Goal: Browse casually: Explore the website without a specific task or goal

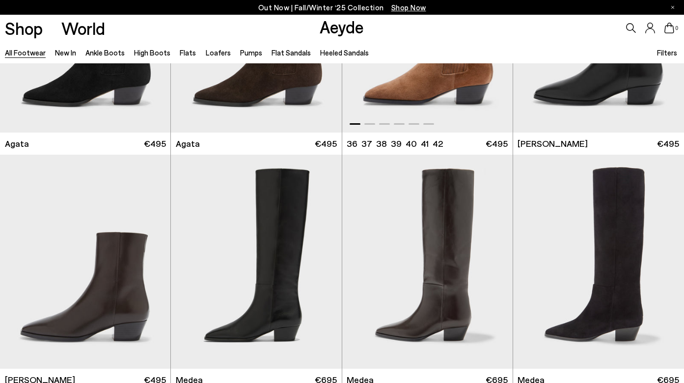
scroll to position [386, 0]
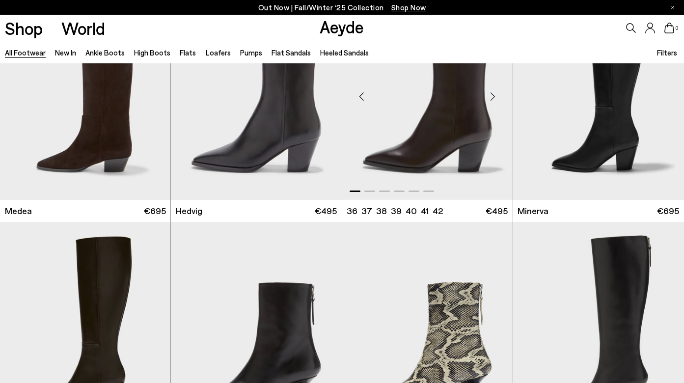
scroll to position [894, 0]
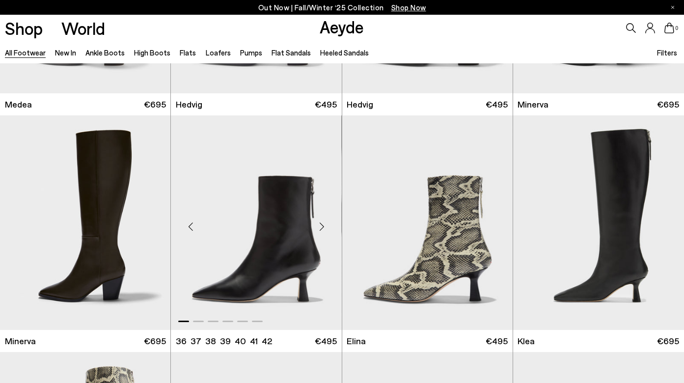
click at [320, 221] on div "Next slide" at bounding box center [321, 226] width 29 height 29
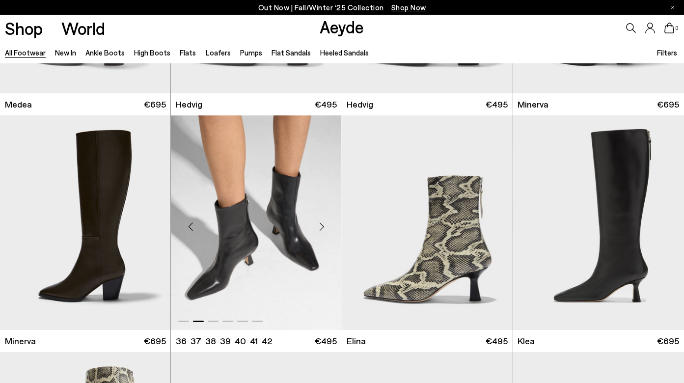
click at [320, 221] on div "Next slide" at bounding box center [321, 226] width 29 height 29
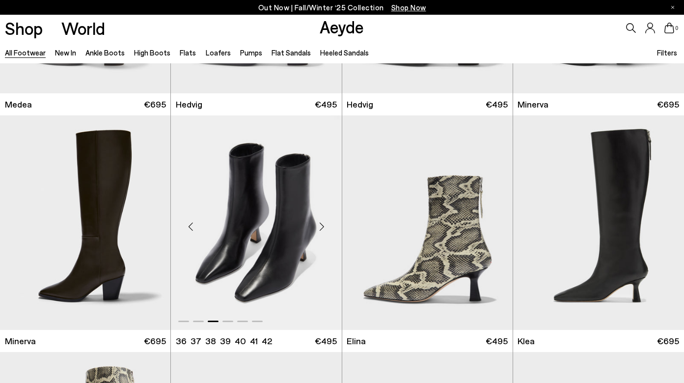
click at [320, 221] on div "Next slide" at bounding box center [321, 226] width 29 height 29
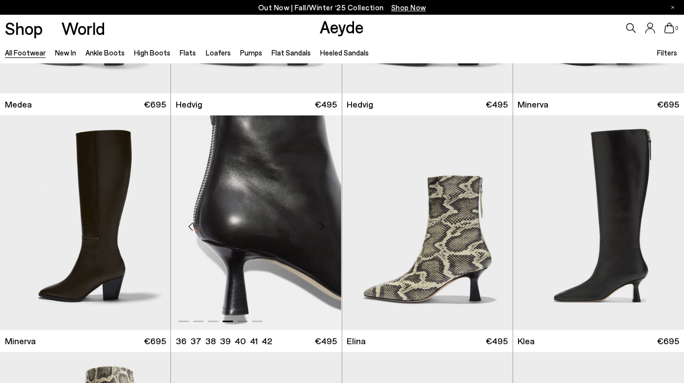
click at [320, 221] on div "Next slide" at bounding box center [321, 226] width 29 height 29
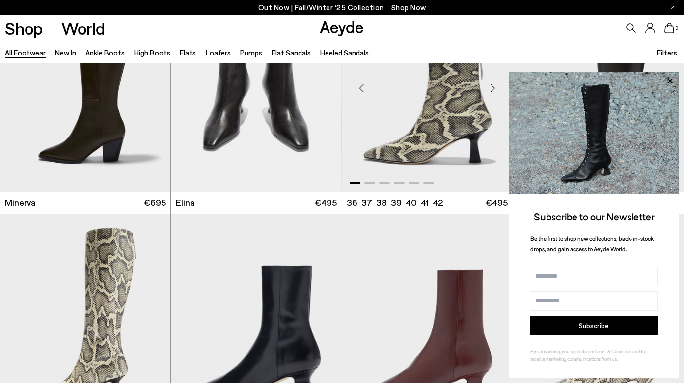
scroll to position [1033, 0]
click at [558, 41] on div "0" at bounding box center [570, 28] width 228 height 27
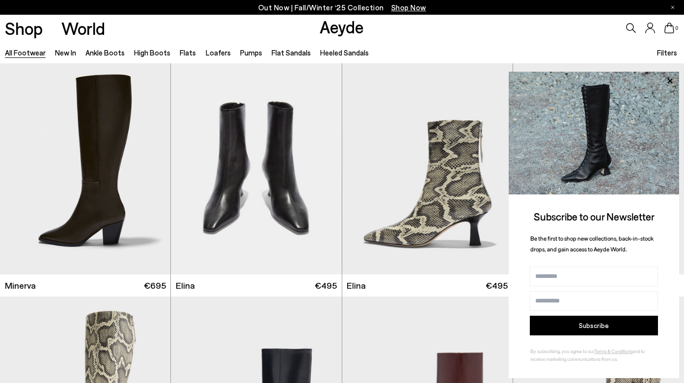
scroll to position [952, 0]
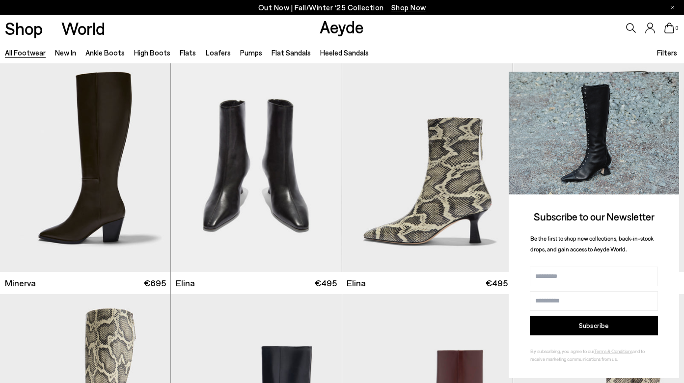
click at [670, 80] on icon at bounding box center [669, 81] width 13 height 13
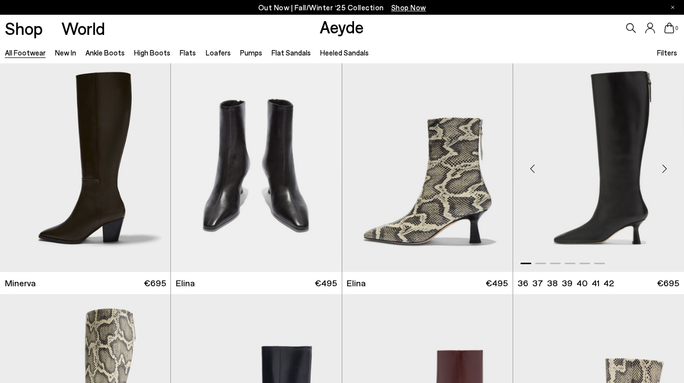
click at [664, 172] on div "Next slide" at bounding box center [663, 168] width 29 height 29
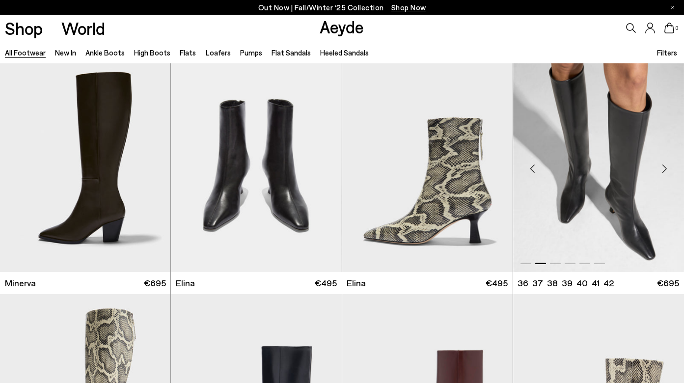
click at [664, 172] on div "Next slide" at bounding box center [663, 168] width 29 height 29
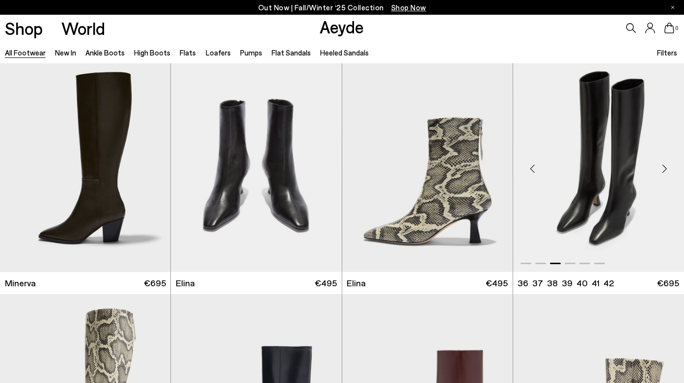
click at [664, 172] on div "Next slide" at bounding box center [663, 168] width 29 height 29
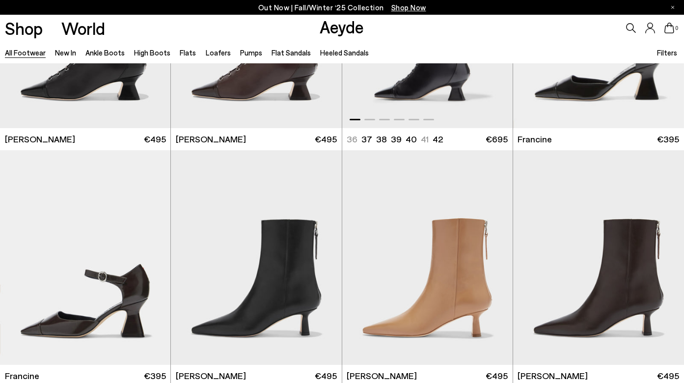
scroll to position [1569, 0]
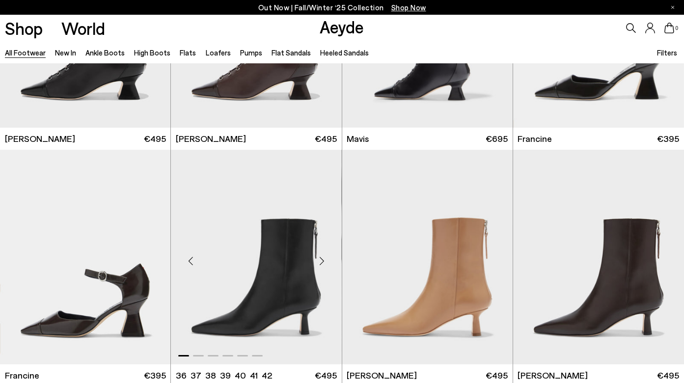
click at [322, 257] on div "Next slide" at bounding box center [321, 260] width 29 height 29
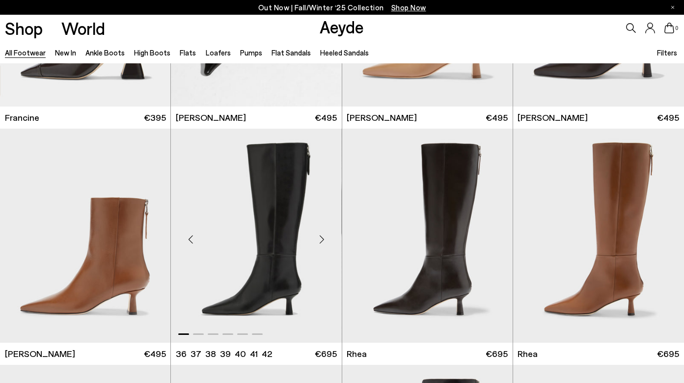
scroll to position [1834, 0]
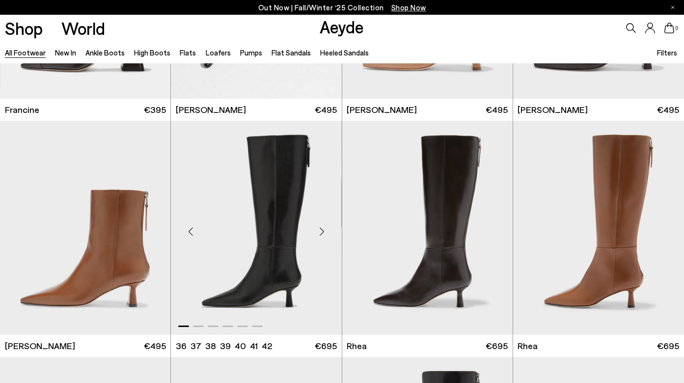
click at [322, 230] on div "Next slide" at bounding box center [321, 231] width 29 height 29
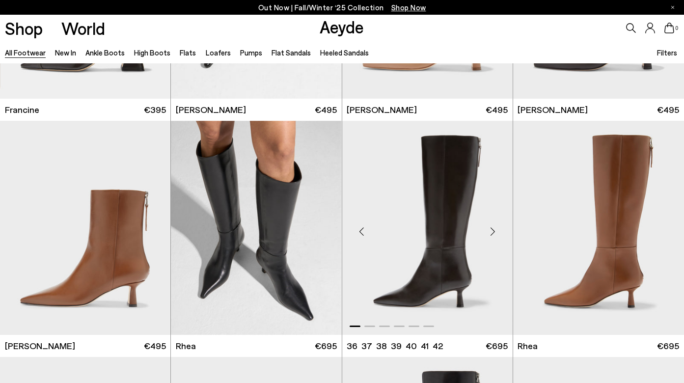
click at [495, 229] on div "Next slide" at bounding box center [492, 231] width 29 height 29
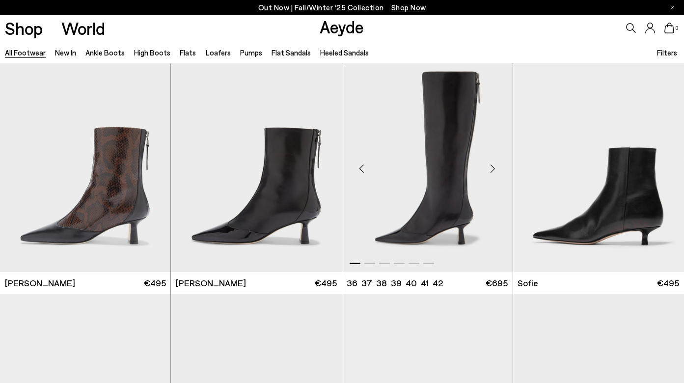
scroll to position [2156, 0]
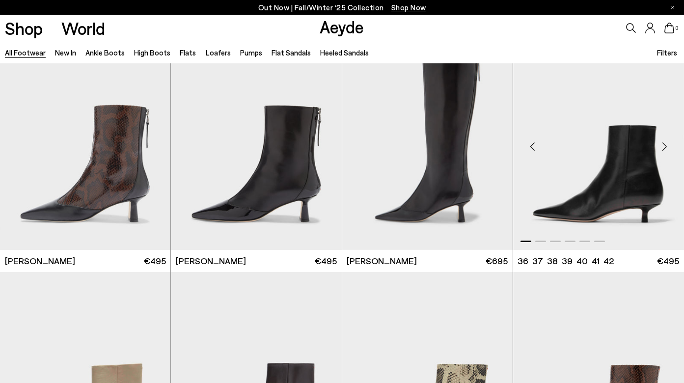
click at [662, 145] on div "Next slide" at bounding box center [663, 146] width 29 height 29
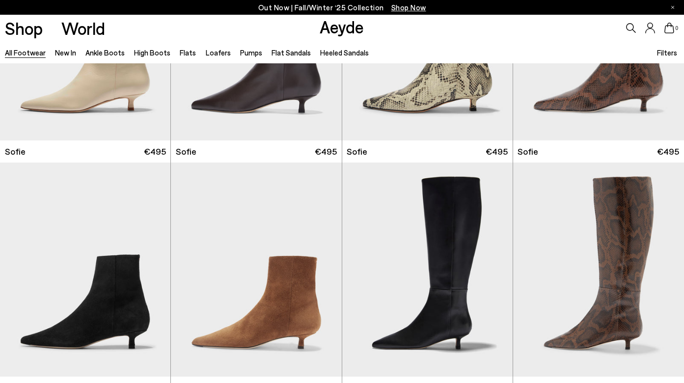
scroll to position [2585, 0]
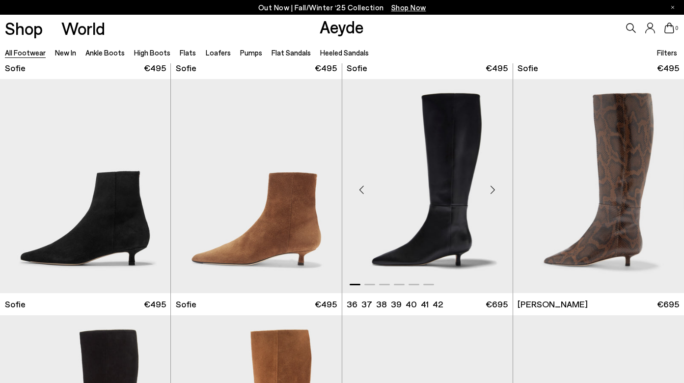
click at [492, 196] on div "Next slide" at bounding box center [492, 189] width 29 height 29
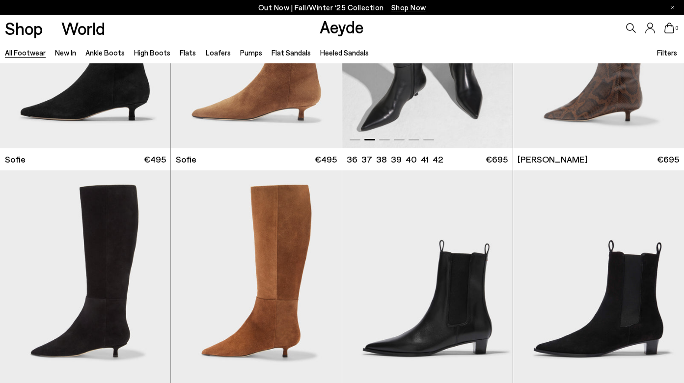
scroll to position [2797, 0]
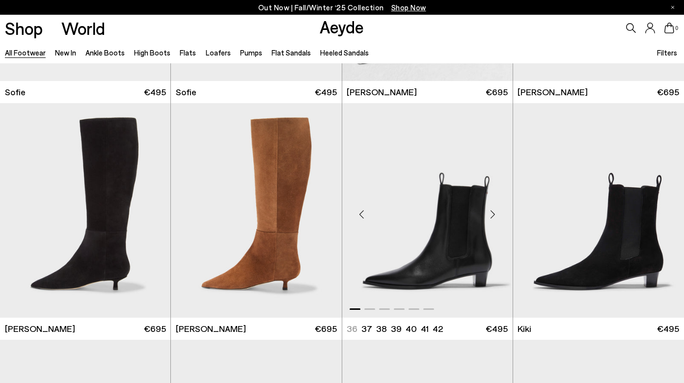
click at [492, 212] on div "Next slide" at bounding box center [492, 214] width 29 height 29
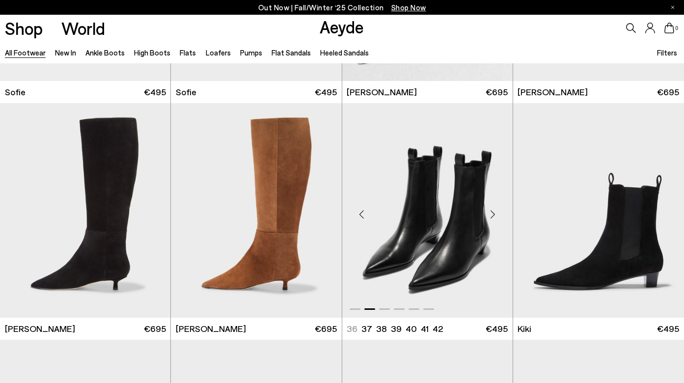
click at [492, 212] on div "Next slide" at bounding box center [492, 214] width 29 height 29
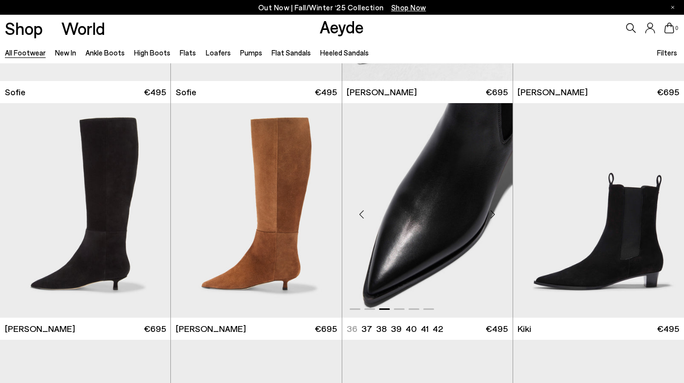
click at [492, 212] on div "Next slide" at bounding box center [492, 214] width 29 height 29
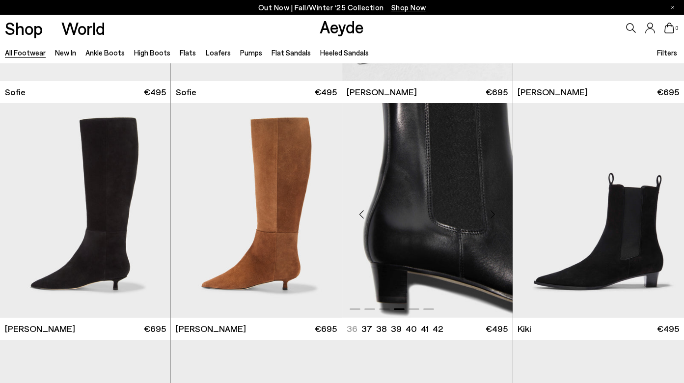
click at [492, 212] on div "Next slide" at bounding box center [492, 214] width 29 height 29
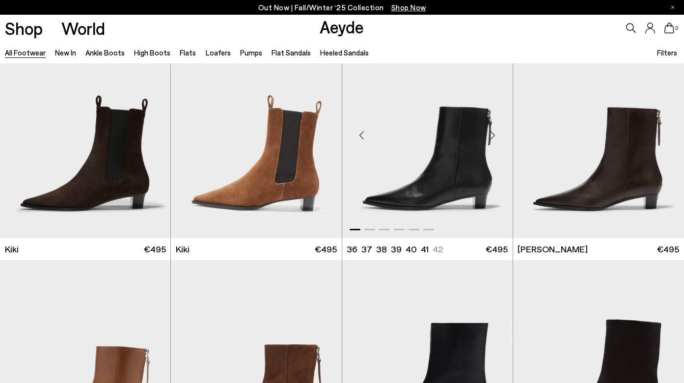
scroll to position [3113, 0]
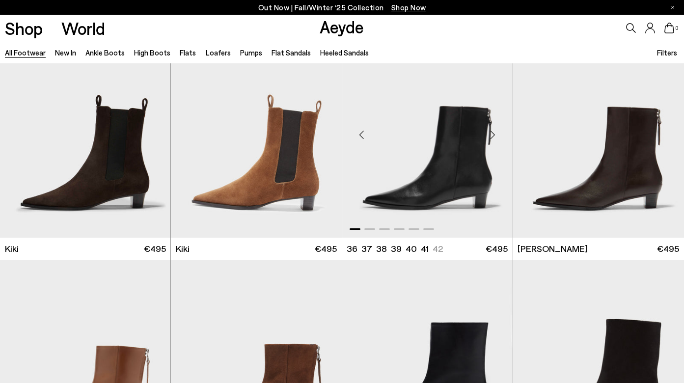
click at [492, 136] on div "Next slide" at bounding box center [492, 134] width 29 height 29
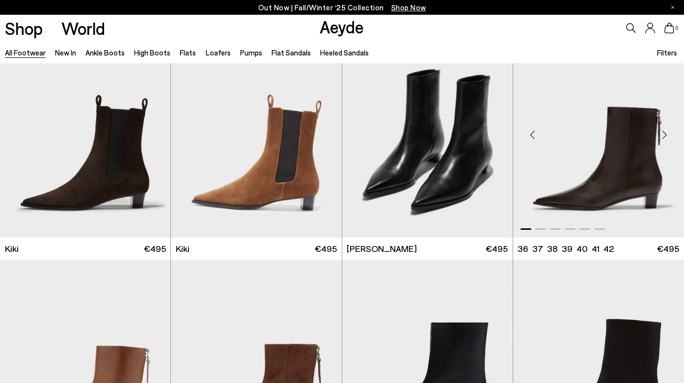
click at [664, 130] on div "Next slide" at bounding box center [663, 134] width 29 height 29
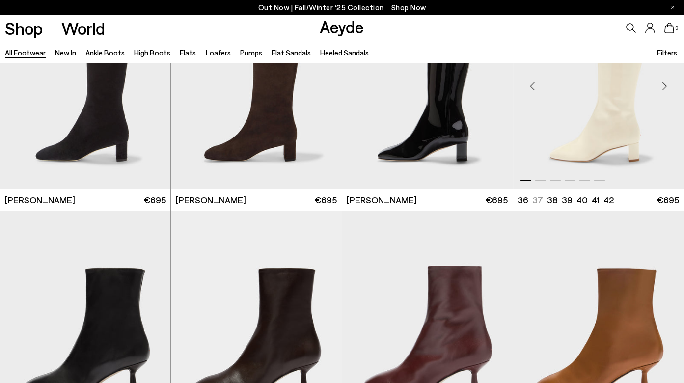
scroll to position [3974, 0]
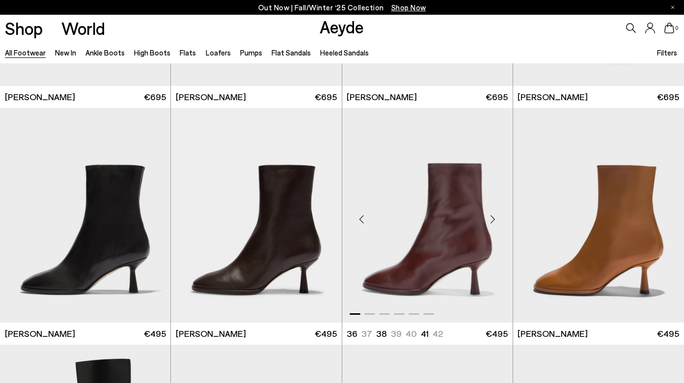
click at [489, 220] on div "Next slide" at bounding box center [492, 219] width 29 height 29
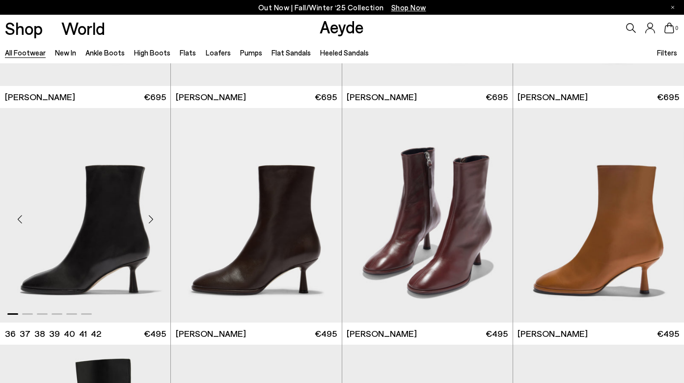
click at [154, 217] on div "Next slide" at bounding box center [150, 219] width 29 height 29
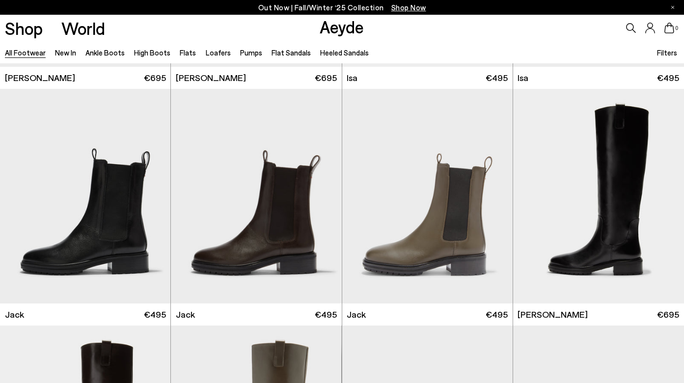
scroll to position [5363, 0]
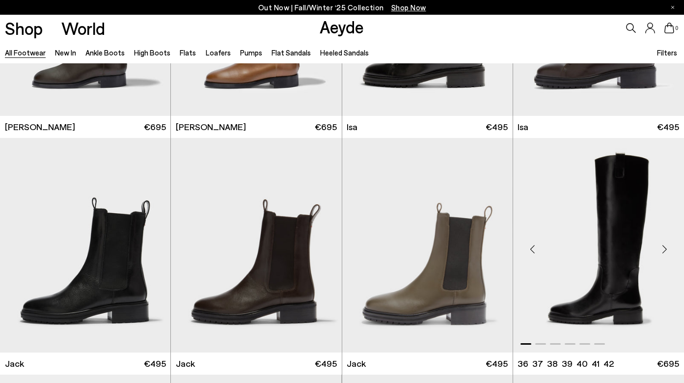
click at [660, 247] on div "Next slide" at bounding box center [663, 249] width 29 height 29
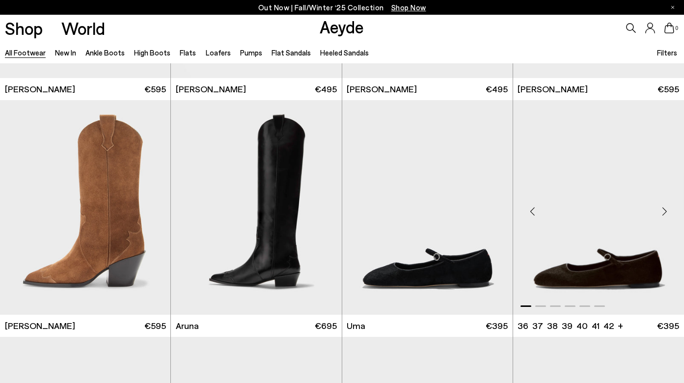
scroll to position [7033, 0]
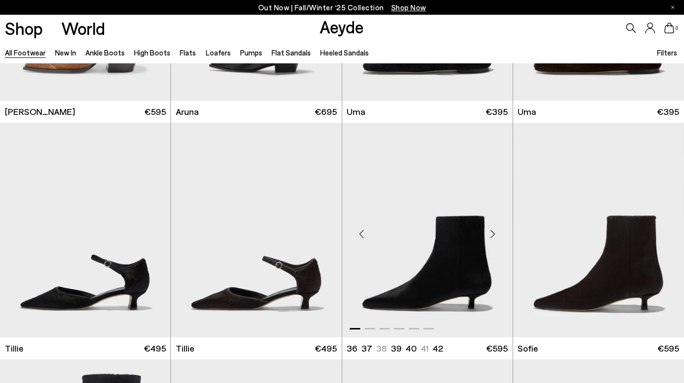
click at [496, 235] on div "Next slide" at bounding box center [492, 233] width 29 height 29
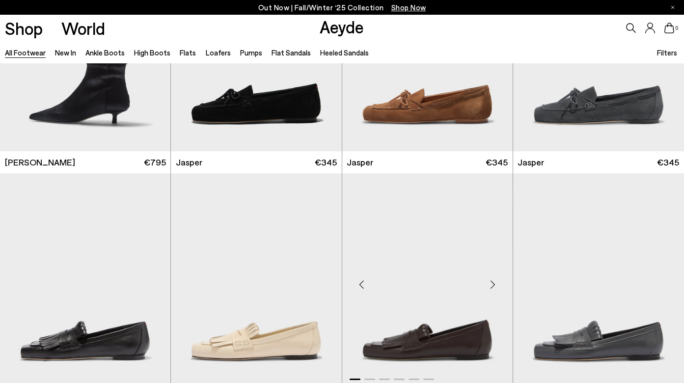
scroll to position [7560, 0]
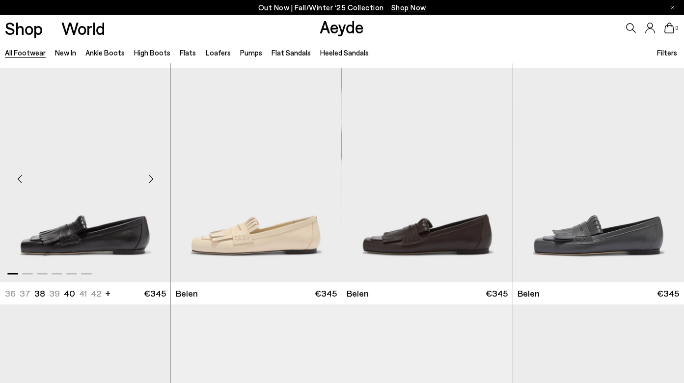
click at [149, 174] on div "Next slide" at bounding box center [150, 178] width 29 height 29
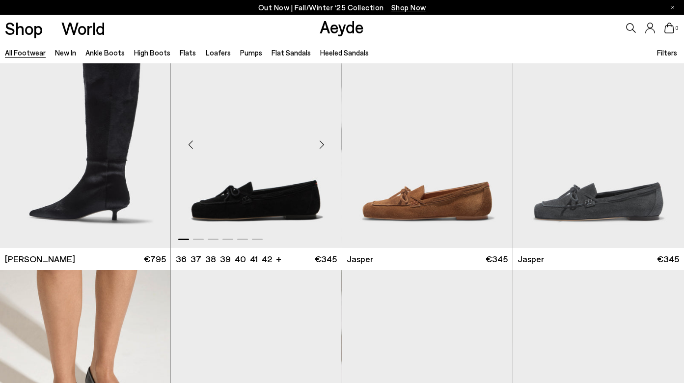
scroll to position [7332, 0]
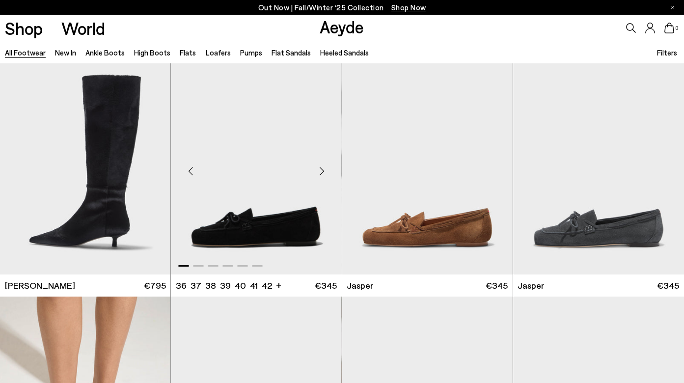
click at [320, 164] on div "Next slide" at bounding box center [321, 171] width 29 height 29
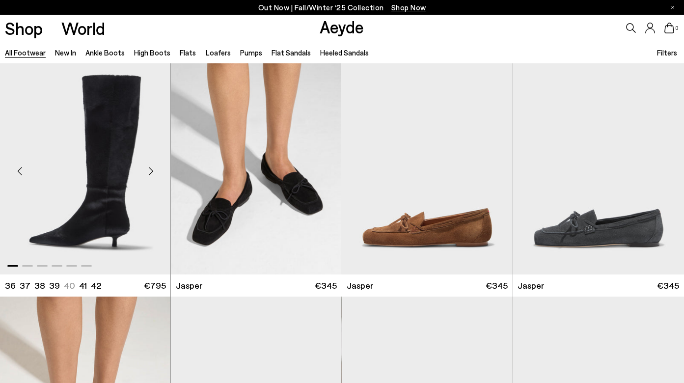
click at [149, 168] on div "Next slide" at bounding box center [150, 171] width 29 height 29
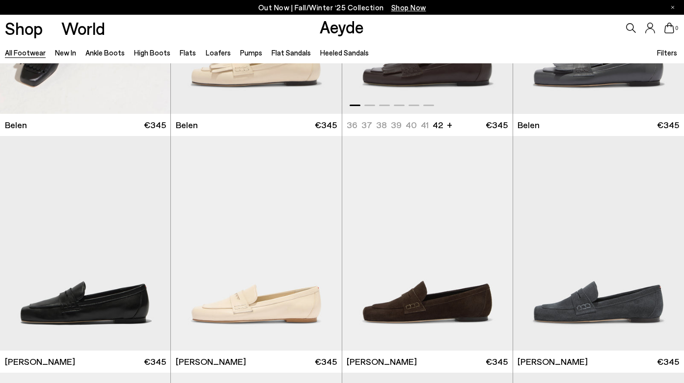
scroll to position [7840, 0]
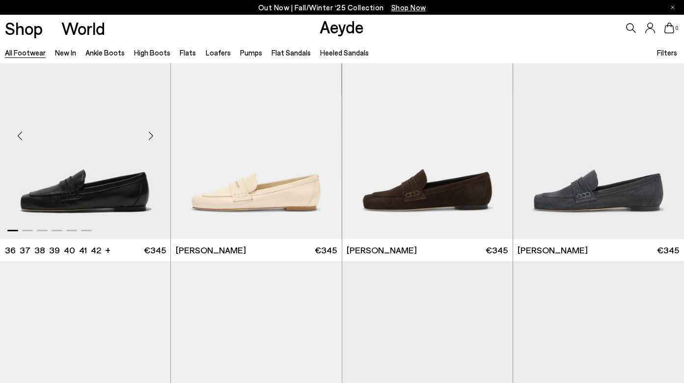
click at [147, 133] on div "Next slide" at bounding box center [150, 135] width 29 height 29
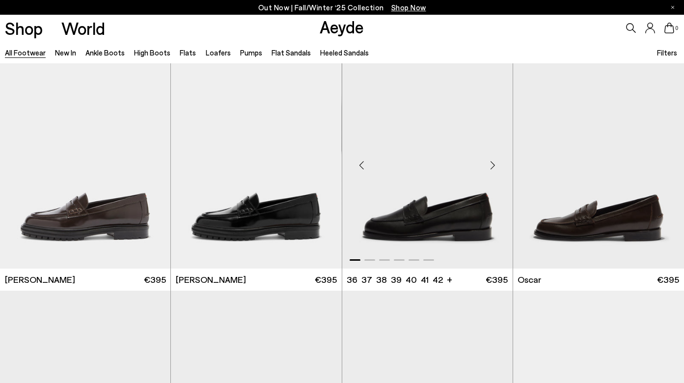
scroll to position [8046, 0]
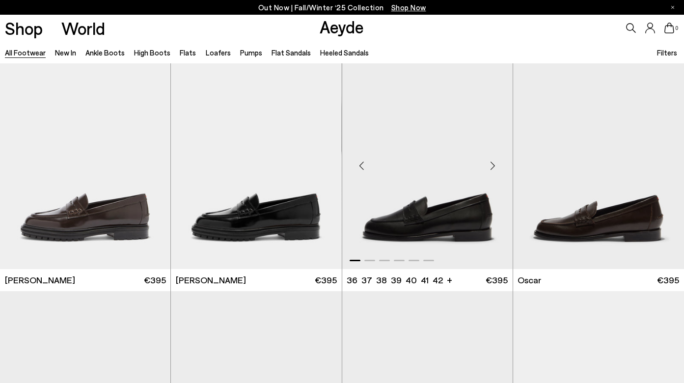
click at [492, 162] on div "Next slide" at bounding box center [492, 165] width 29 height 29
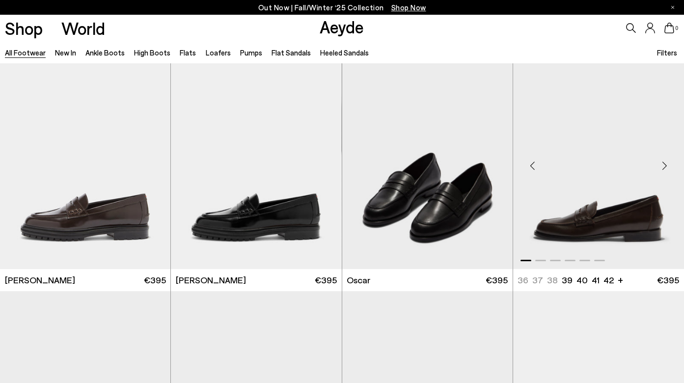
click at [663, 163] on div "Next slide" at bounding box center [663, 165] width 29 height 29
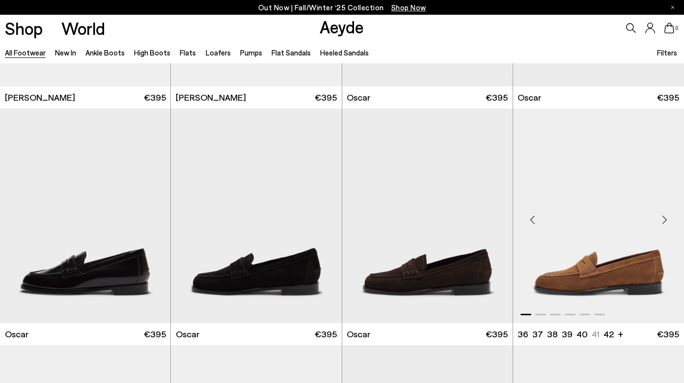
scroll to position [8231, 0]
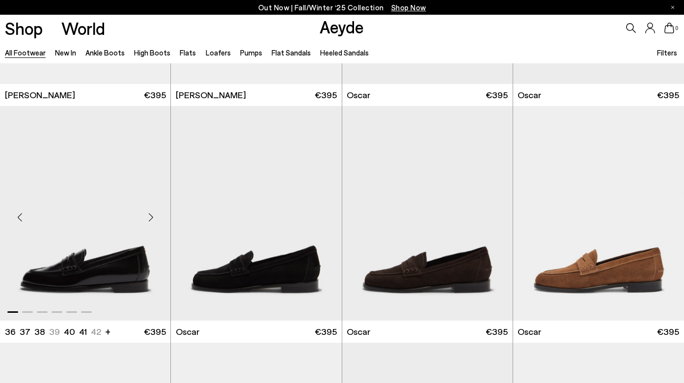
click at [153, 217] on div "Next slide" at bounding box center [150, 217] width 29 height 29
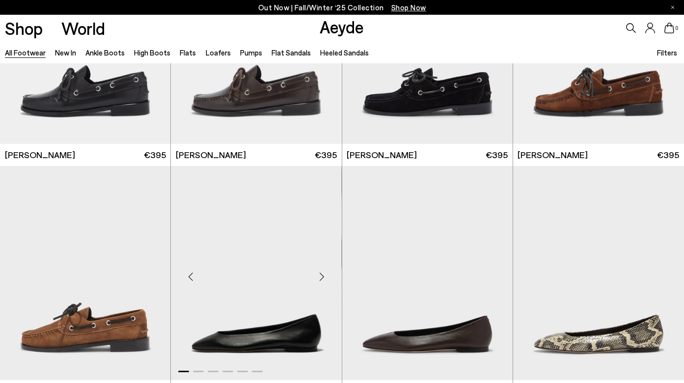
scroll to position [8725, 0]
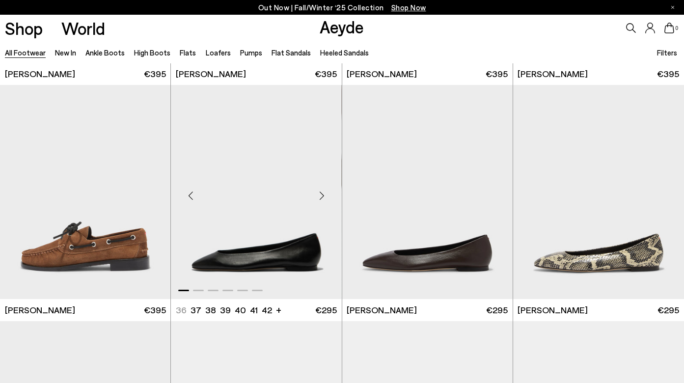
click at [322, 194] on div "Next slide" at bounding box center [321, 195] width 29 height 29
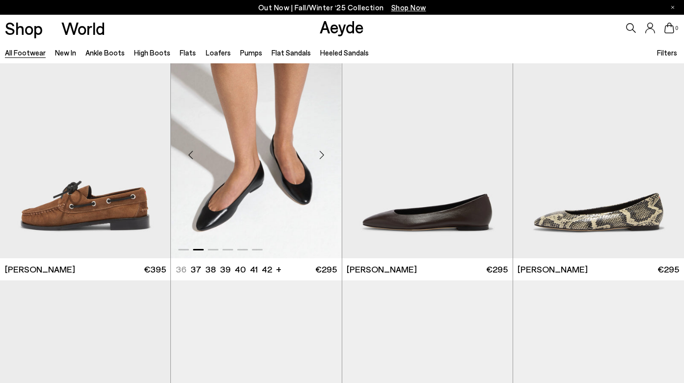
scroll to position [8945, 0]
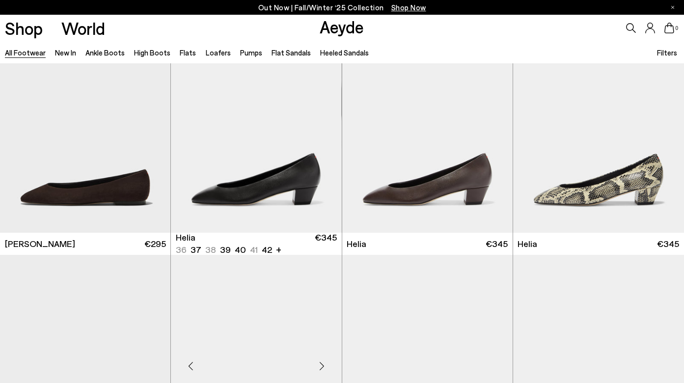
scroll to position [9242, 0]
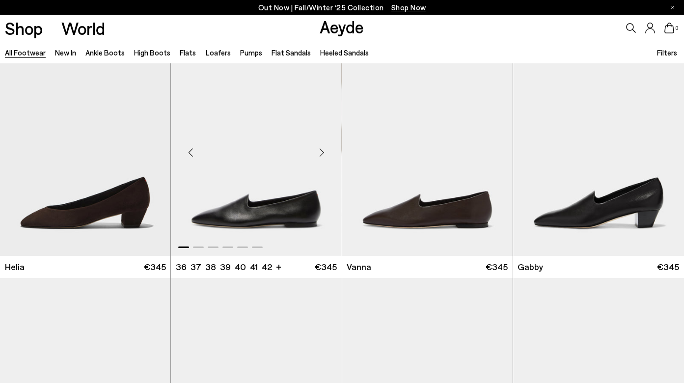
click at [321, 149] on div "Next slide" at bounding box center [321, 151] width 29 height 29
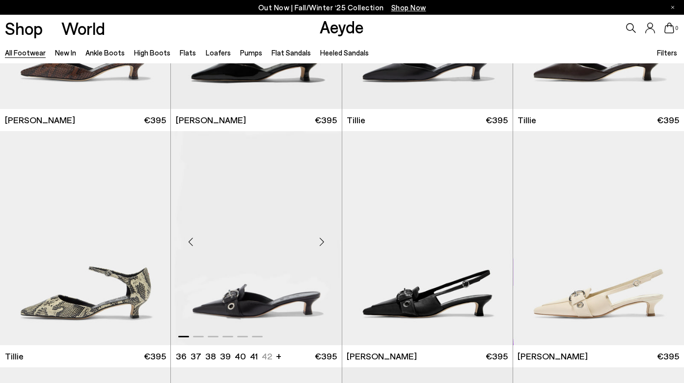
scroll to position [10187, 0]
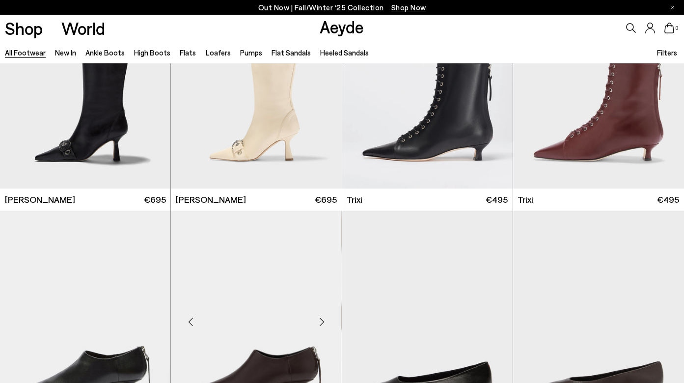
scroll to position [11121, 0]
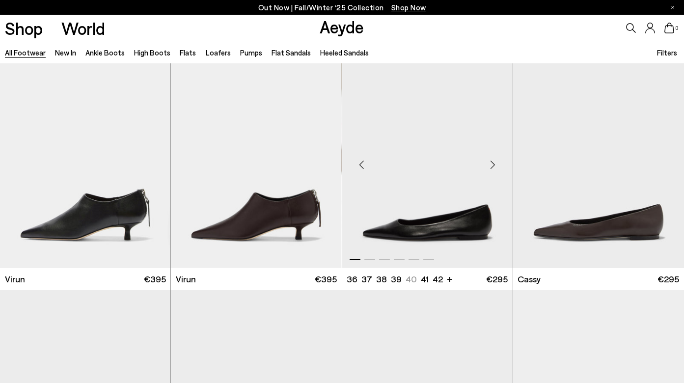
click at [492, 168] on div "Next slide" at bounding box center [492, 164] width 29 height 29
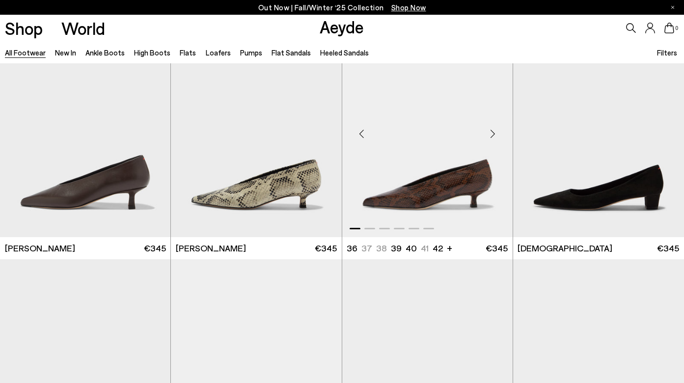
scroll to position [11888, 0]
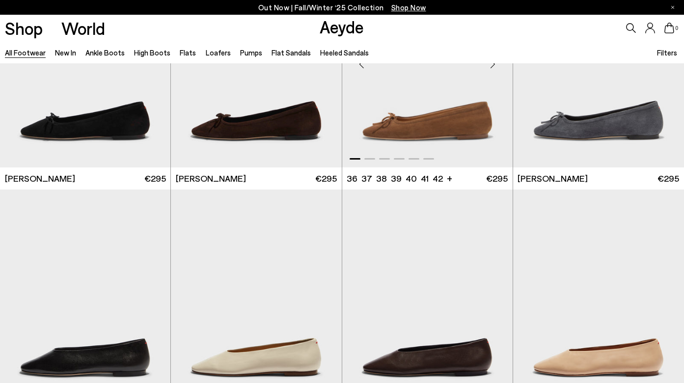
scroll to position [12857, 0]
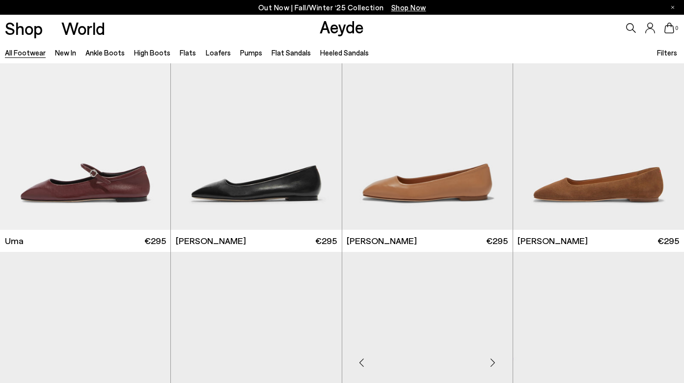
scroll to position [15413, 0]
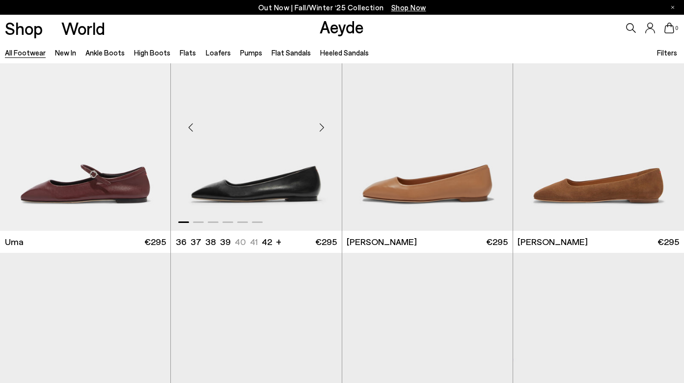
click at [320, 131] on div "Next slide" at bounding box center [321, 126] width 29 height 29
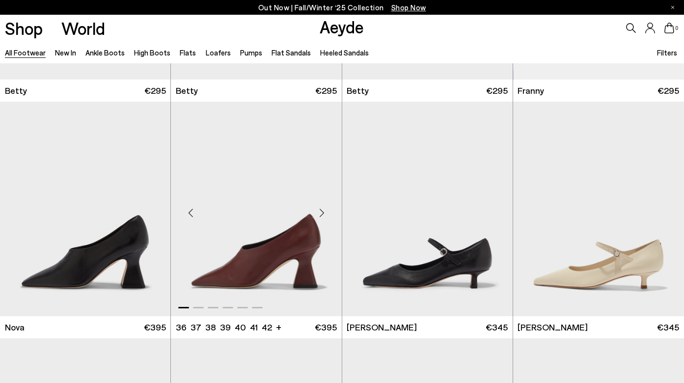
scroll to position [16356, 0]
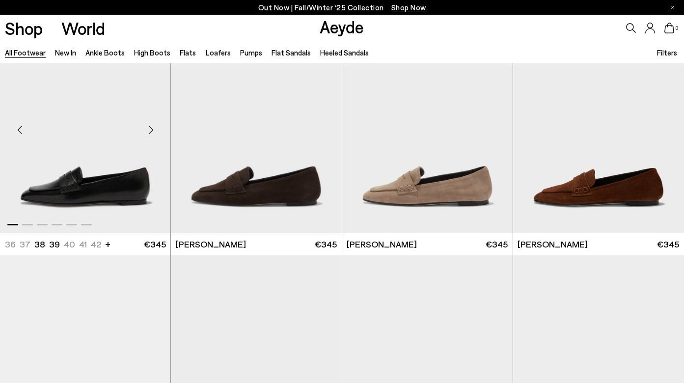
click at [149, 129] on div "Next slide" at bounding box center [150, 129] width 29 height 29
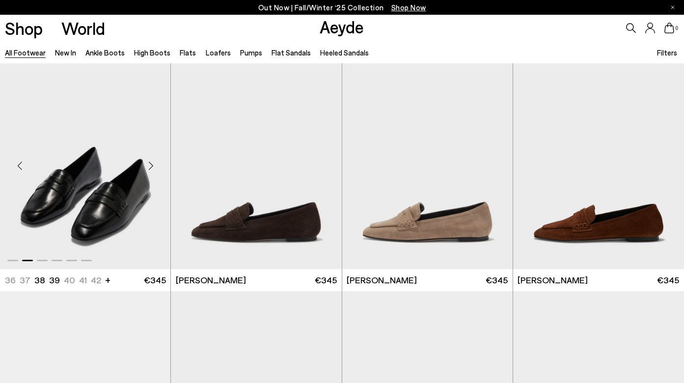
scroll to position [16307, 0]
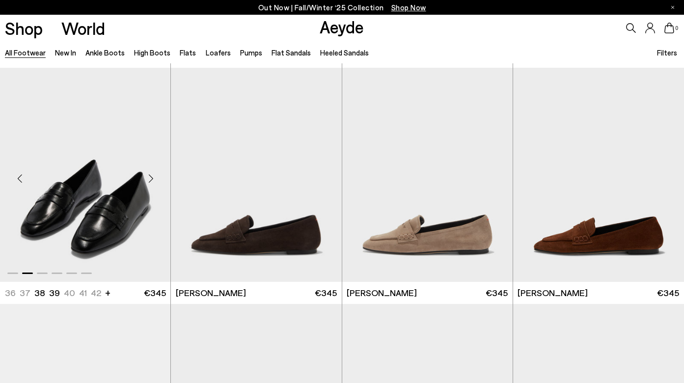
click at [153, 181] on div "Next slide" at bounding box center [150, 178] width 29 height 29
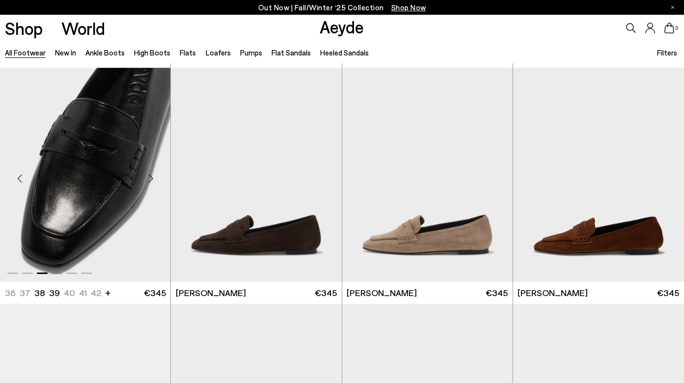
click at [153, 181] on div "Next slide" at bounding box center [150, 178] width 29 height 29
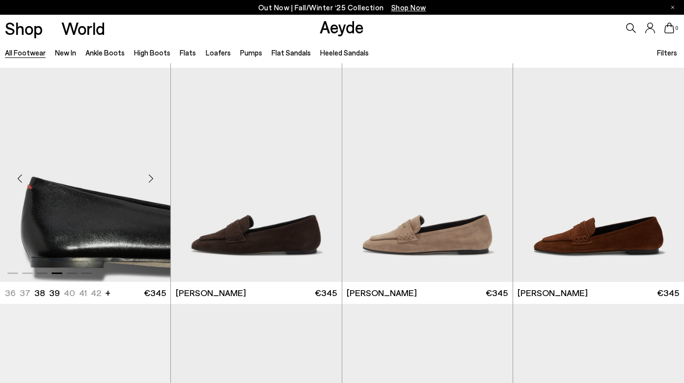
click at [153, 181] on div "Next slide" at bounding box center [150, 178] width 29 height 29
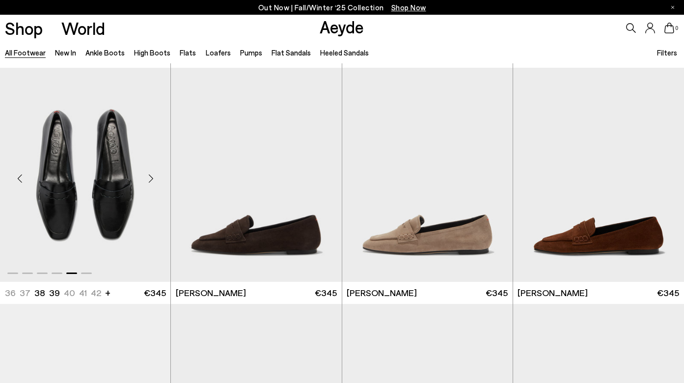
click at [153, 181] on div "Next slide" at bounding box center [150, 178] width 29 height 29
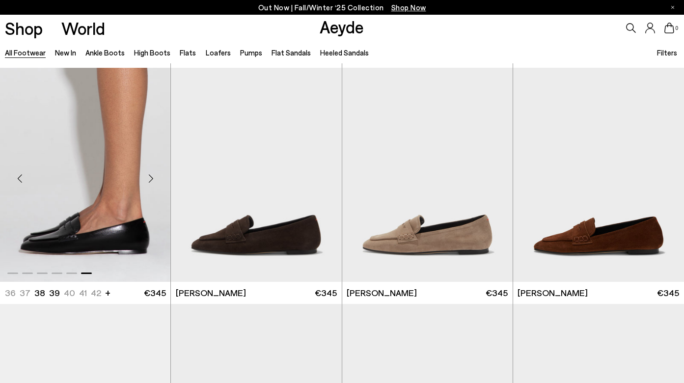
click at [153, 181] on div "Next slide" at bounding box center [150, 178] width 29 height 29
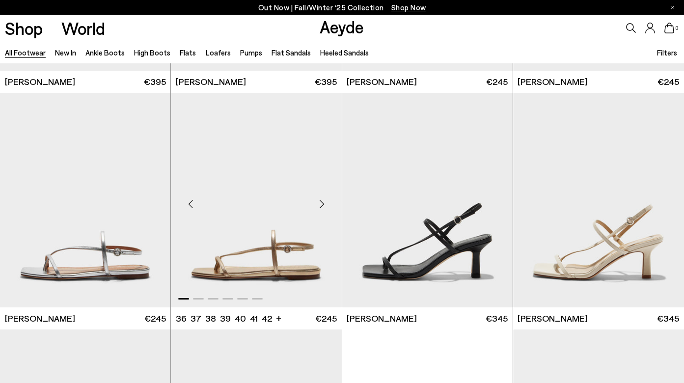
scroll to position [18649, 0]
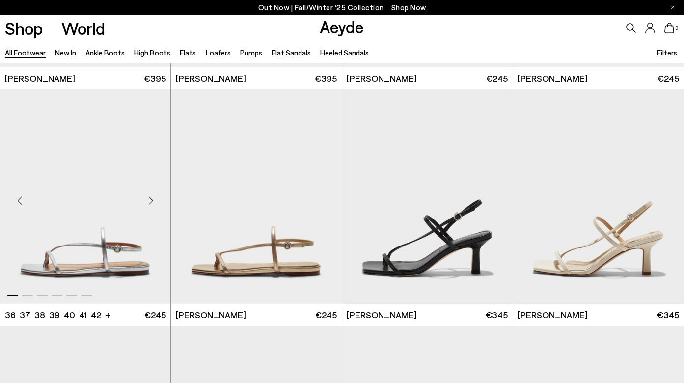
click at [148, 197] on div "Next slide" at bounding box center [150, 200] width 29 height 29
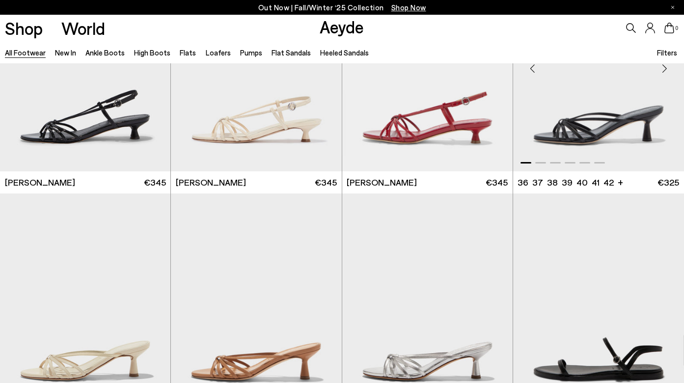
scroll to position [19695, 0]
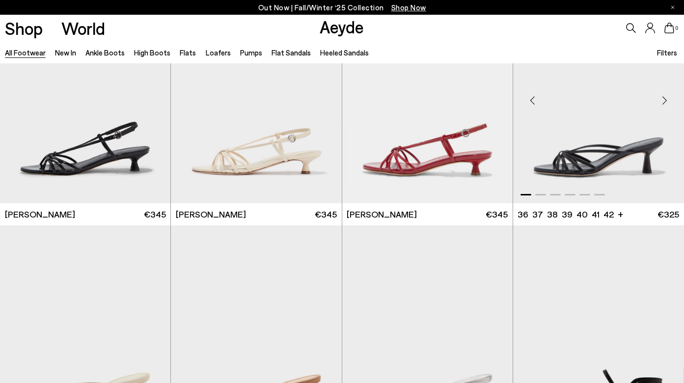
click at [662, 101] on div "Next slide" at bounding box center [663, 99] width 29 height 29
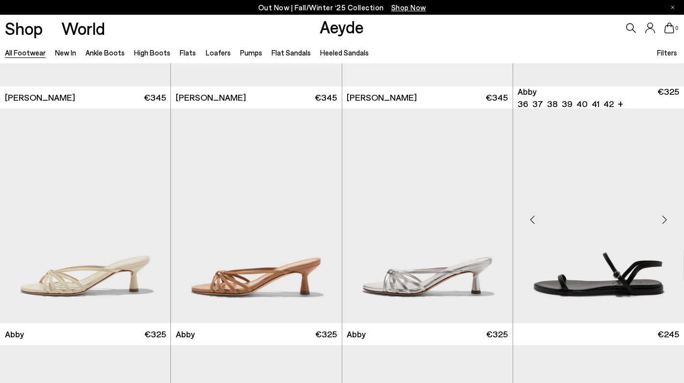
scroll to position [19929, 0]
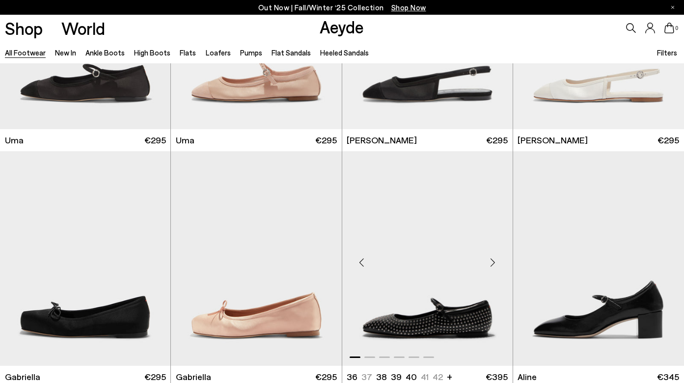
scroll to position [21375, 0]
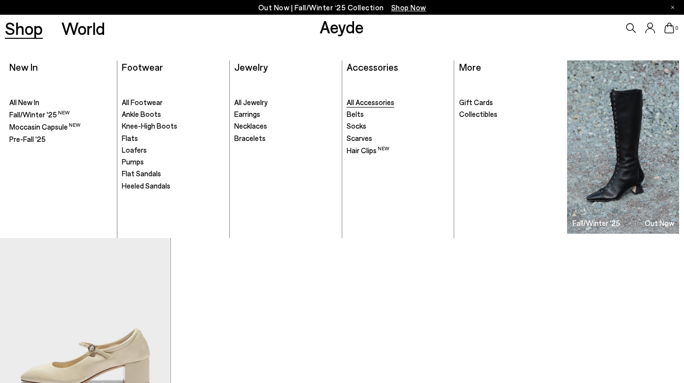
click at [364, 101] on span "All Accessories" at bounding box center [371, 102] width 48 height 9
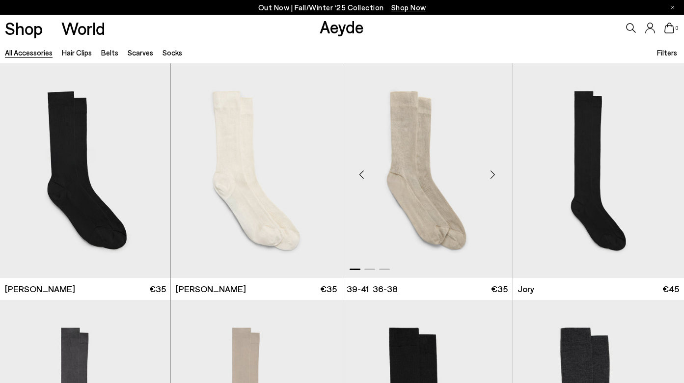
click at [492, 173] on div "Next slide" at bounding box center [492, 174] width 29 height 29
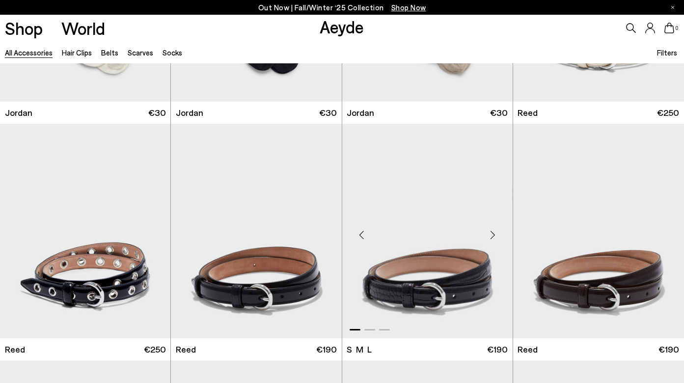
scroll to position [696, 0]
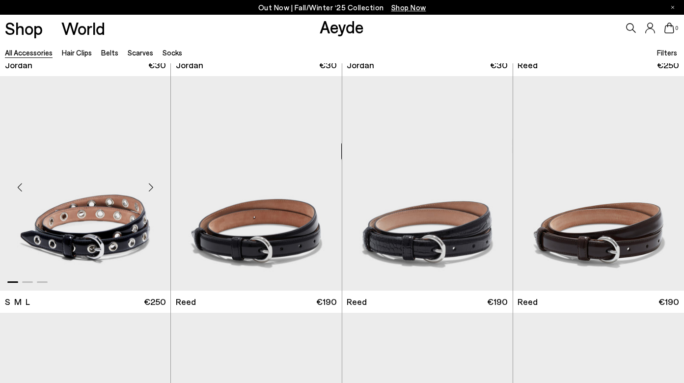
click at [150, 183] on div "Next slide" at bounding box center [150, 187] width 29 height 29
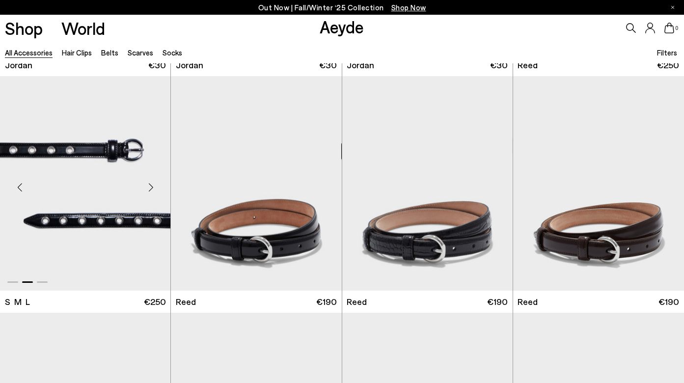
click at [150, 183] on div "Next slide" at bounding box center [150, 187] width 29 height 29
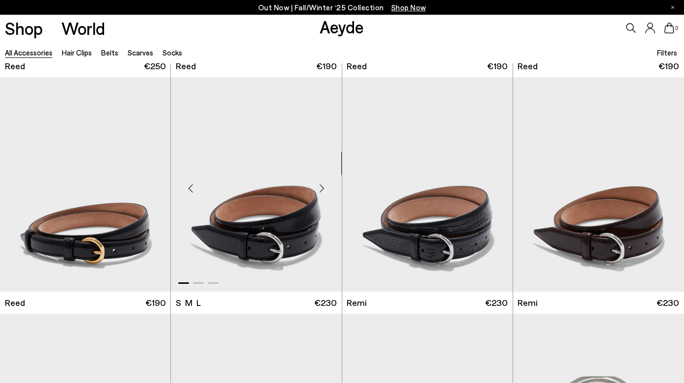
scroll to position [1202, 0]
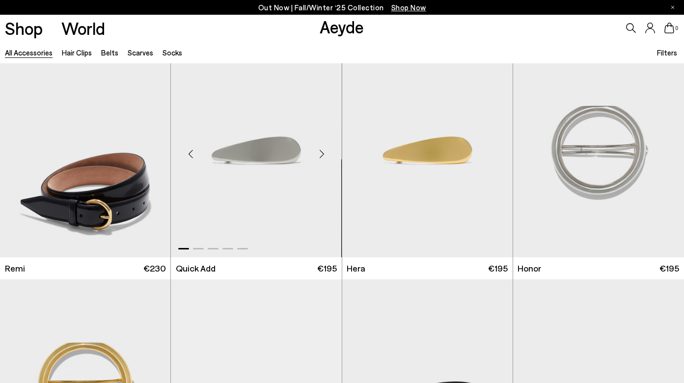
click at [318, 149] on div "Next slide" at bounding box center [321, 153] width 29 height 29
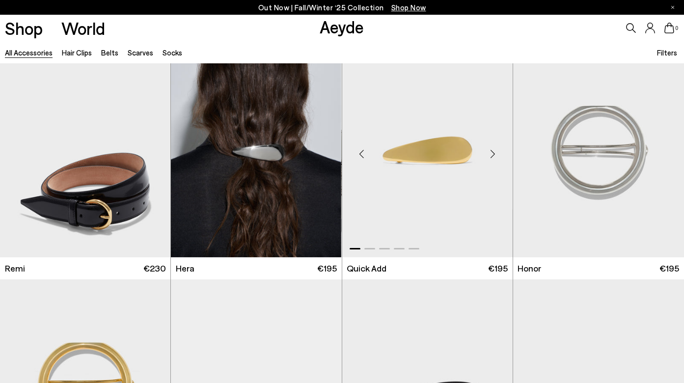
click at [490, 153] on div "Next slide" at bounding box center [492, 153] width 29 height 29
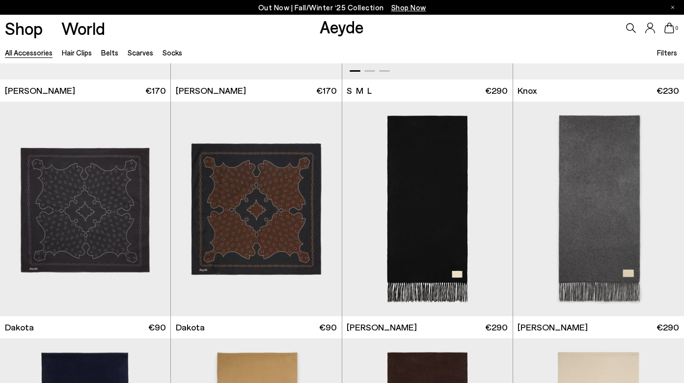
scroll to position [2393, 0]
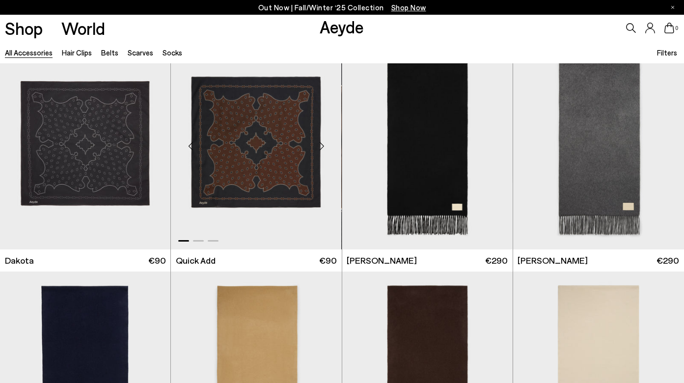
click at [321, 144] on div "Next slide" at bounding box center [321, 145] width 29 height 29
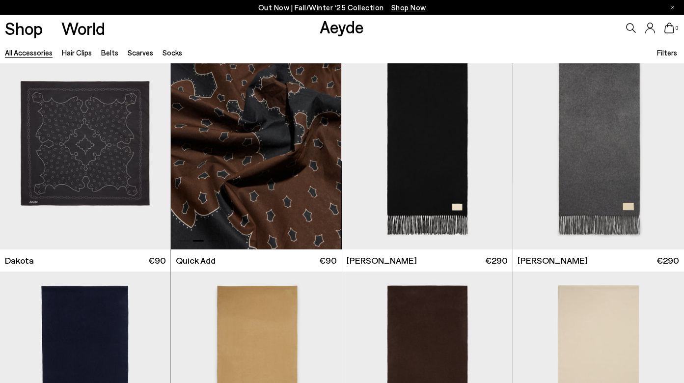
click at [321, 144] on div "Next slide" at bounding box center [321, 145] width 29 height 29
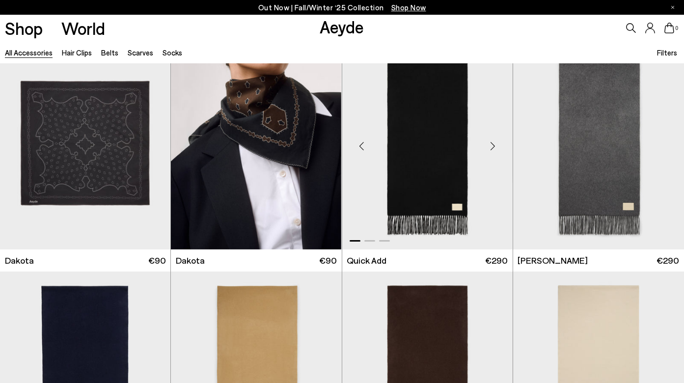
click at [487, 144] on div "Next slide" at bounding box center [492, 145] width 29 height 29
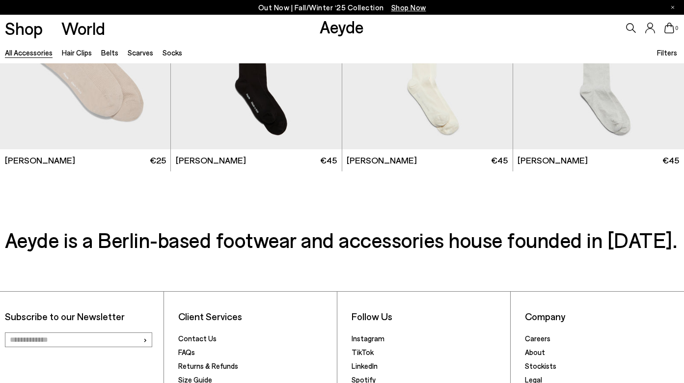
scroll to position [3319, 0]
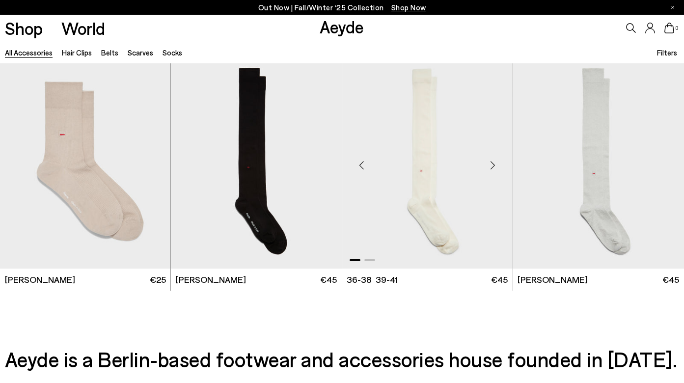
click at [490, 163] on div "Next slide" at bounding box center [492, 165] width 29 height 29
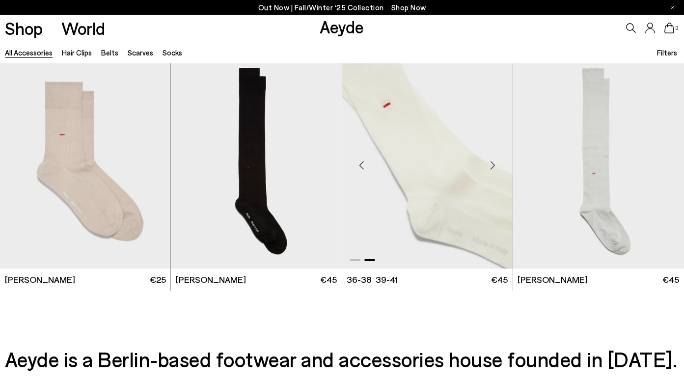
click at [490, 163] on div "Next slide" at bounding box center [492, 165] width 29 height 29
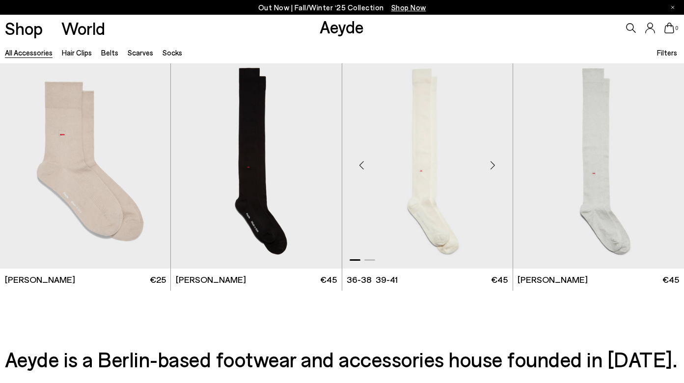
click at [490, 163] on div "Next slide" at bounding box center [492, 165] width 29 height 29
